Goal: Task Accomplishment & Management: Use online tool/utility

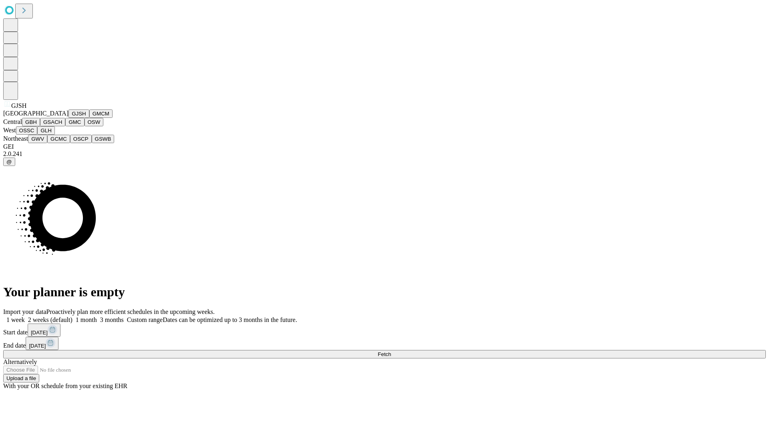
click at [69, 118] on button "GJSH" at bounding box center [79, 113] width 21 height 8
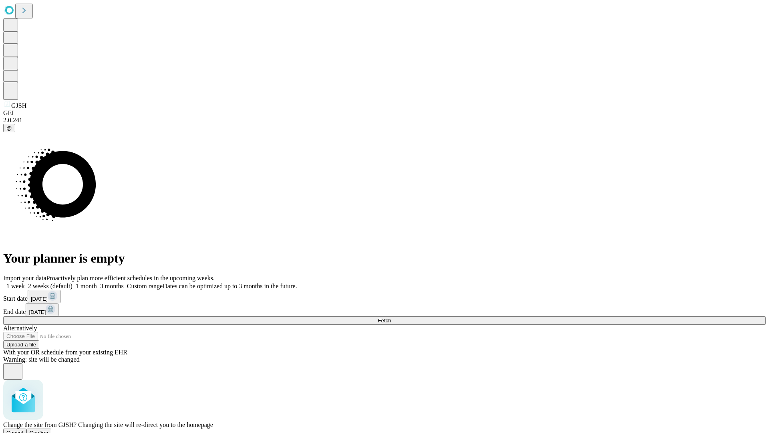
click at [48, 430] on span "Confirm" at bounding box center [39, 433] width 19 height 6
click at [97, 283] on label "1 month" at bounding box center [85, 286] width 24 height 7
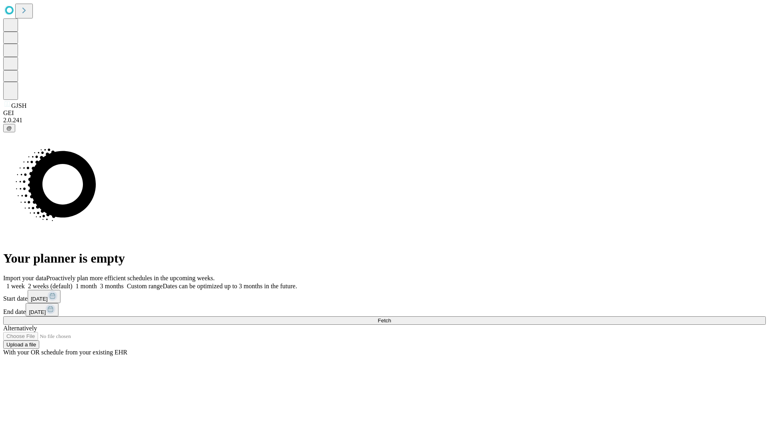
click at [391, 317] on span "Fetch" at bounding box center [384, 320] width 13 height 6
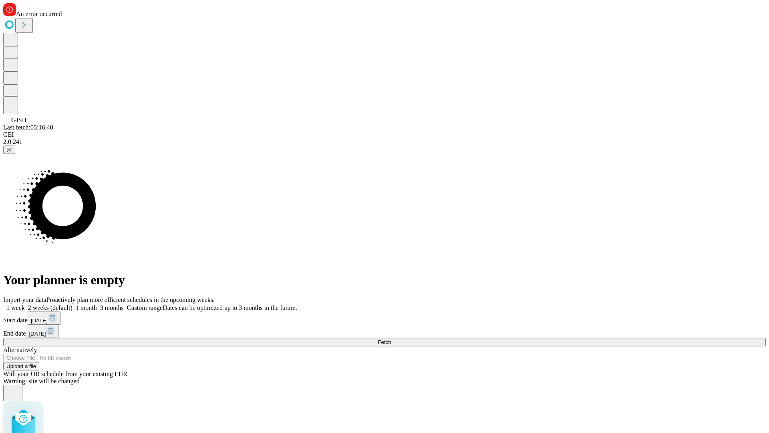
click at [97, 304] on label "1 month" at bounding box center [85, 307] width 24 height 7
click at [391, 339] on span "Fetch" at bounding box center [384, 342] width 13 height 6
click at [97, 304] on label "1 month" at bounding box center [85, 307] width 24 height 7
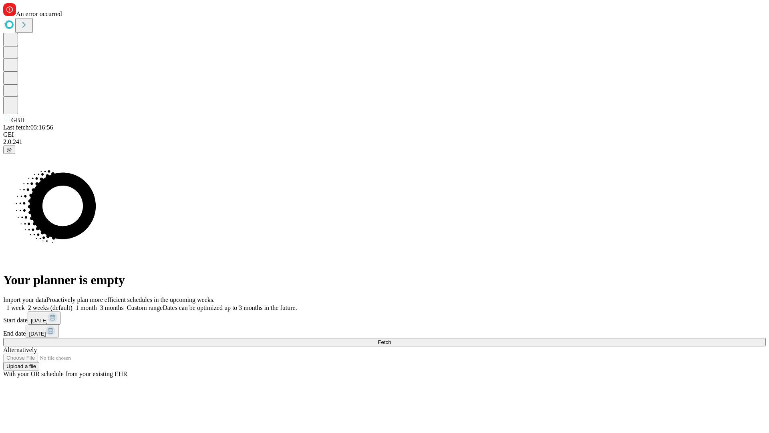
click at [391, 339] on span "Fetch" at bounding box center [384, 342] width 13 height 6
click at [97, 304] on label "1 month" at bounding box center [85, 307] width 24 height 7
click at [391, 339] on span "Fetch" at bounding box center [384, 342] width 13 height 6
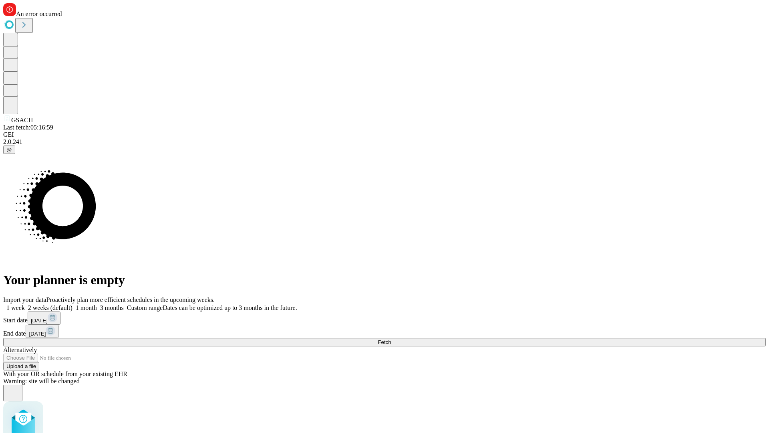
click at [97, 304] on label "1 month" at bounding box center [85, 307] width 24 height 7
click at [391, 339] on span "Fetch" at bounding box center [384, 342] width 13 height 6
click at [97, 304] on label "1 month" at bounding box center [85, 307] width 24 height 7
click at [391, 339] on span "Fetch" at bounding box center [384, 342] width 13 height 6
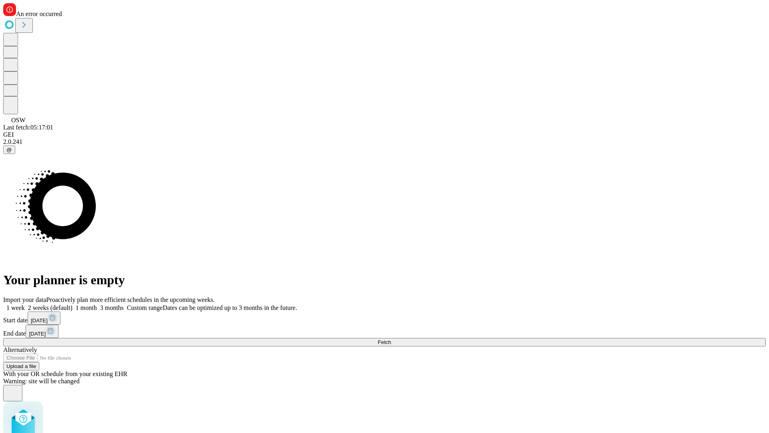
click at [97, 304] on label "1 month" at bounding box center [85, 307] width 24 height 7
click at [391, 339] on span "Fetch" at bounding box center [384, 342] width 13 height 6
click at [97, 304] on label "1 month" at bounding box center [85, 307] width 24 height 7
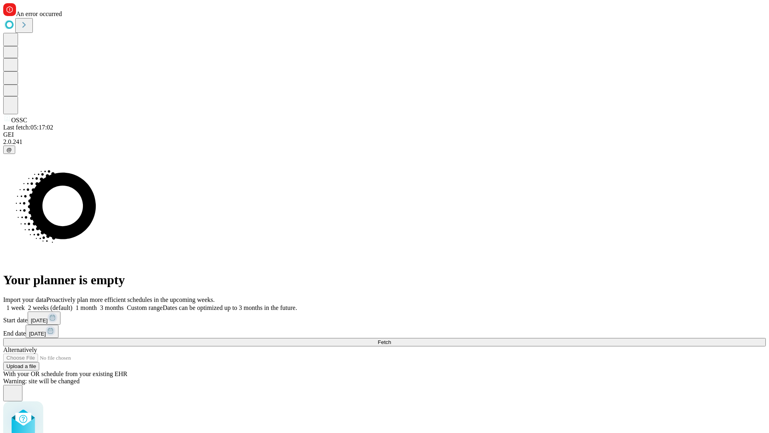
click at [391, 339] on span "Fetch" at bounding box center [384, 342] width 13 height 6
click at [97, 304] on label "1 month" at bounding box center [85, 307] width 24 height 7
click at [391, 339] on span "Fetch" at bounding box center [384, 342] width 13 height 6
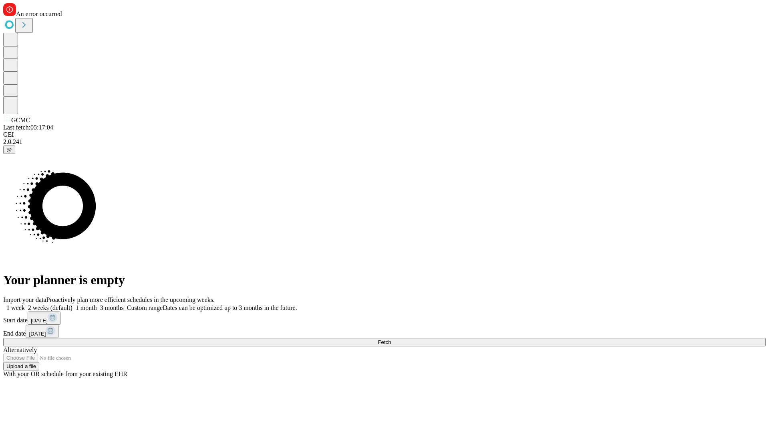
click at [97, 304] on label "1 month" at bounding box center [85, 307] width 24 height 7
click at [391, 339] on span "Fetch" at bounding box center [384, 342] width 13 height 6
click at [97, 304] on label "1 month" at bounding box center [85, 307] width 24 height 7
click at [391, 339] on span "Fetch" at bounding box center [384, 342] width 13 height 6
